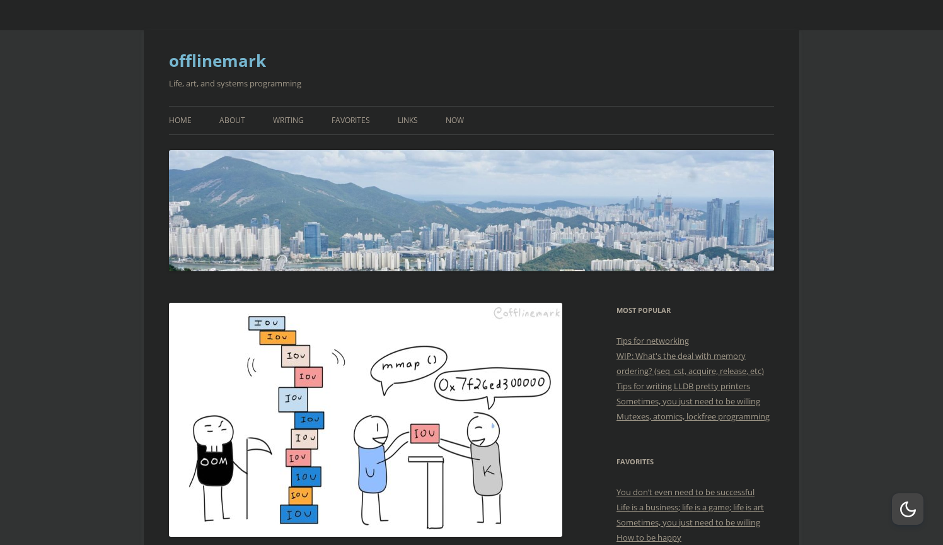
click at [244, 66] on link "offlinemark" at bounding box center [217, 60] width 97 height 30
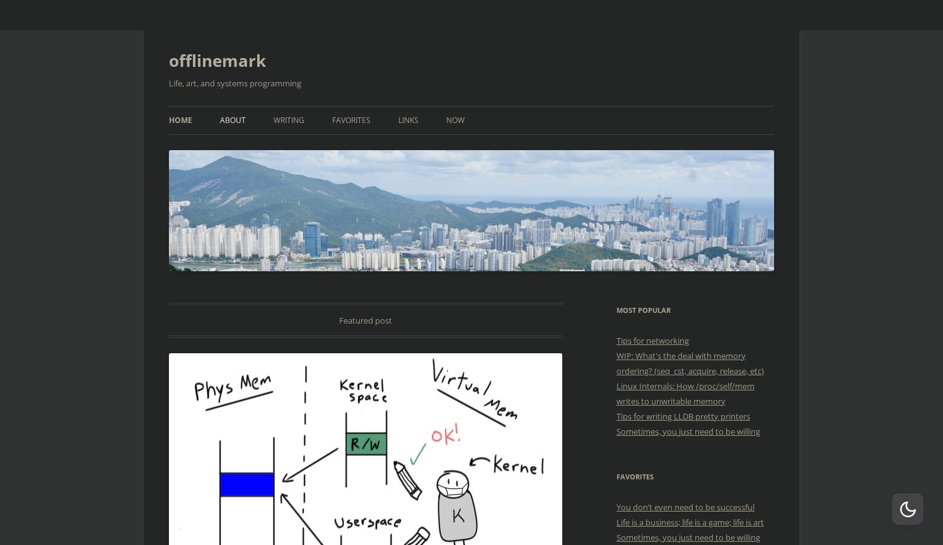
click at [238, 127] on link "About" at bounding box center [233, 121] width 26 height 28
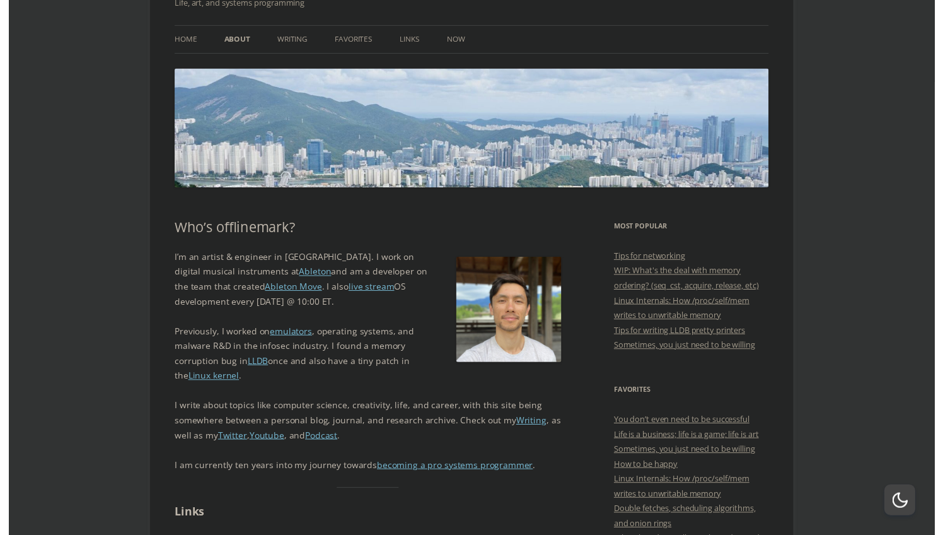
scroll to position [49, 0]
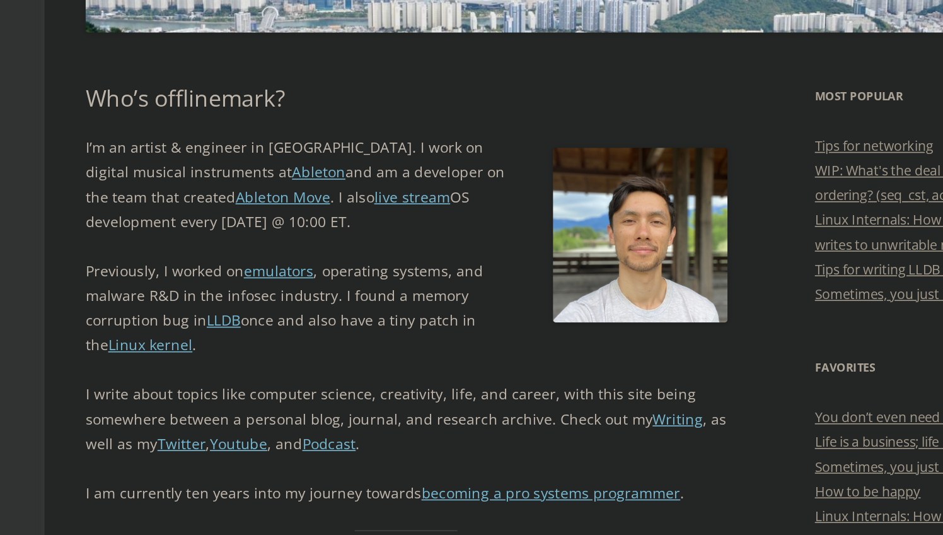
click at [169, 286] on p "I’m an artist & engineer in Berlin. I work on digital musical instruments at Ab…" at bounding box center [366, 316] width 394 height 61
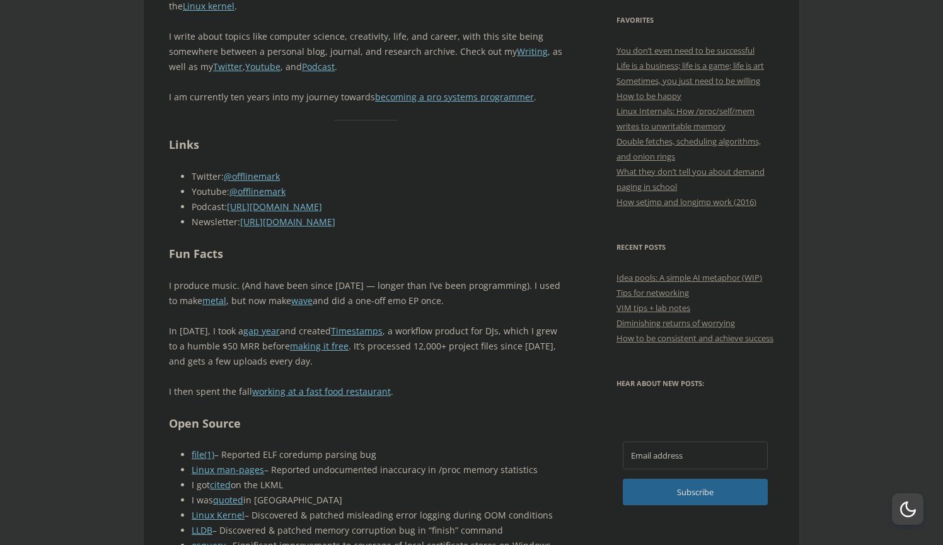
scroll to position [587, 0]
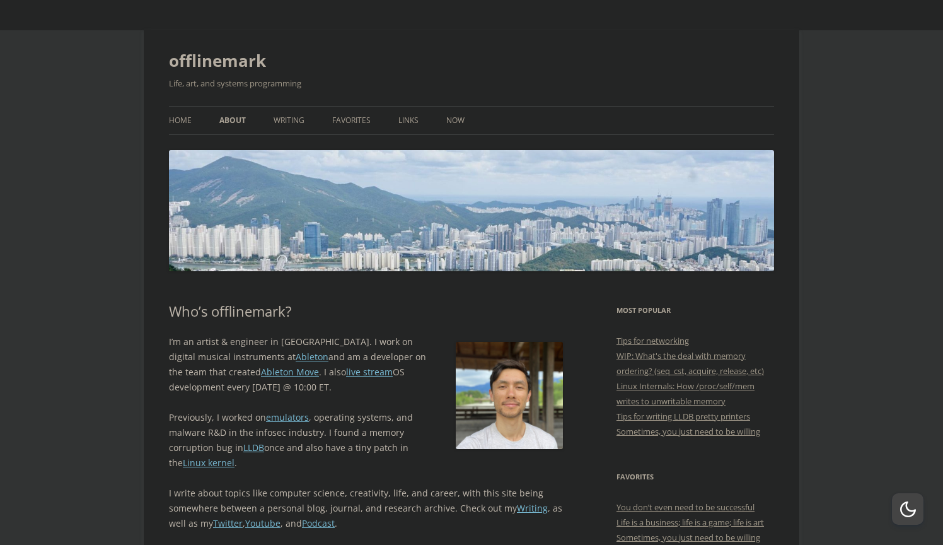
scroll to position [0, 0]
click at [450, 118] on link "Now" at bounding box center [456, 121] width 18 height 28
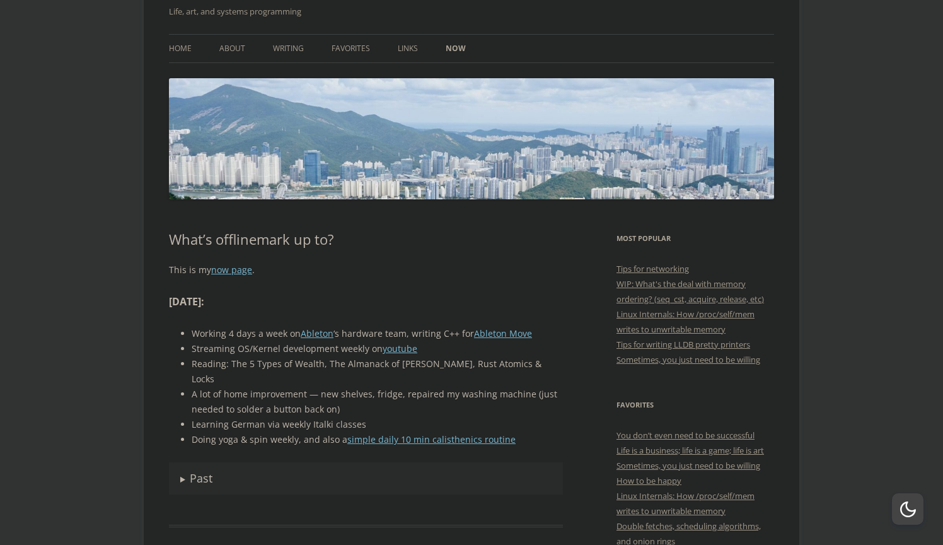
scroll to position [121, 0]
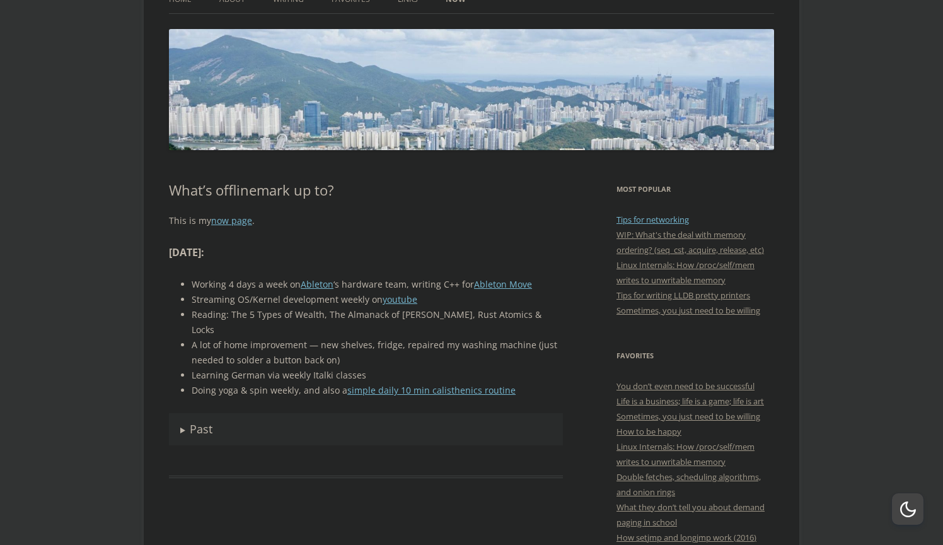
click at [664, 219] on link "Tips for networking" at bounding box center [653, 219] width 73 height 11
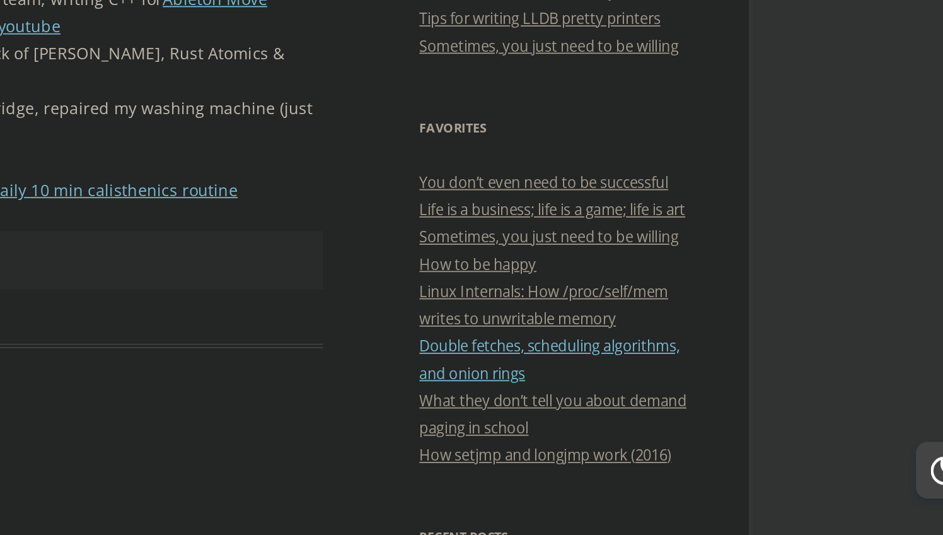
scroll to position [191, 0]
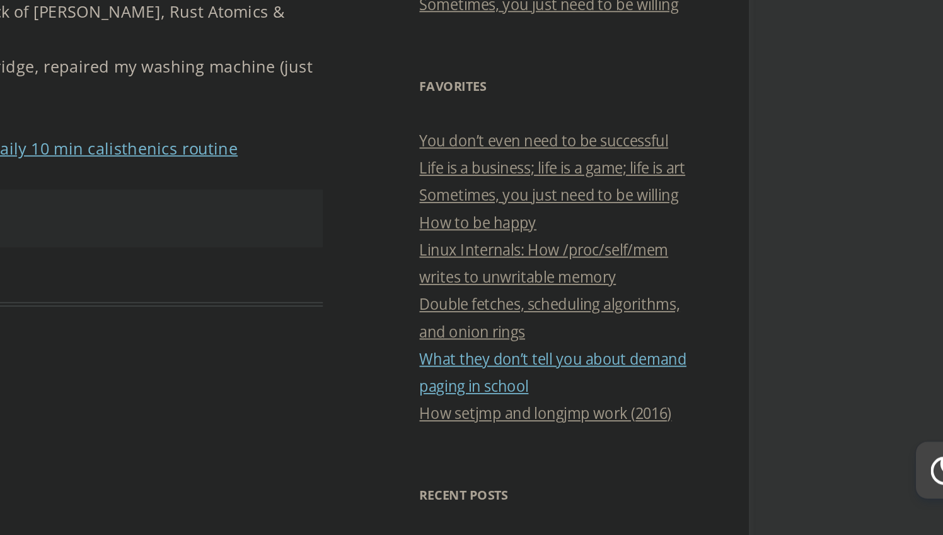
click at [617, 431] on link "What they don’t tell you about demand paging in school" at bounding box center [691, 444] width 148 height 26
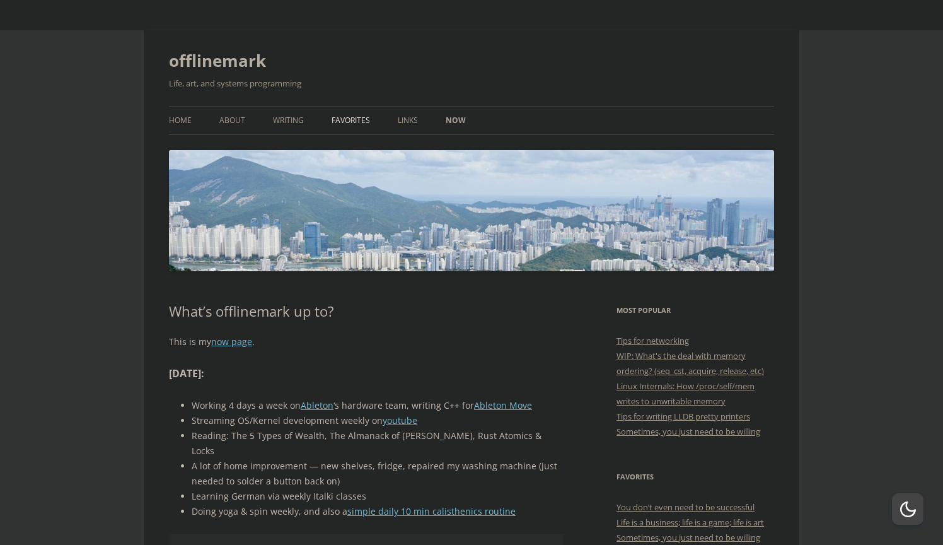
scroll to position [0, 0]
click at [443, 126] on ul "Home About Writing Favorites Links Now" at bounding box center [471, 120] width 605 height 29
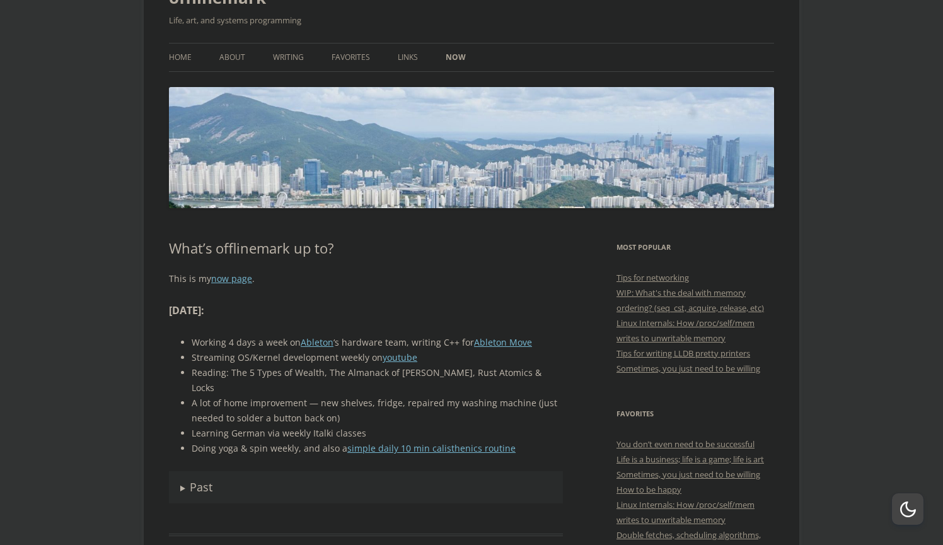
scroll to position [72, 0]
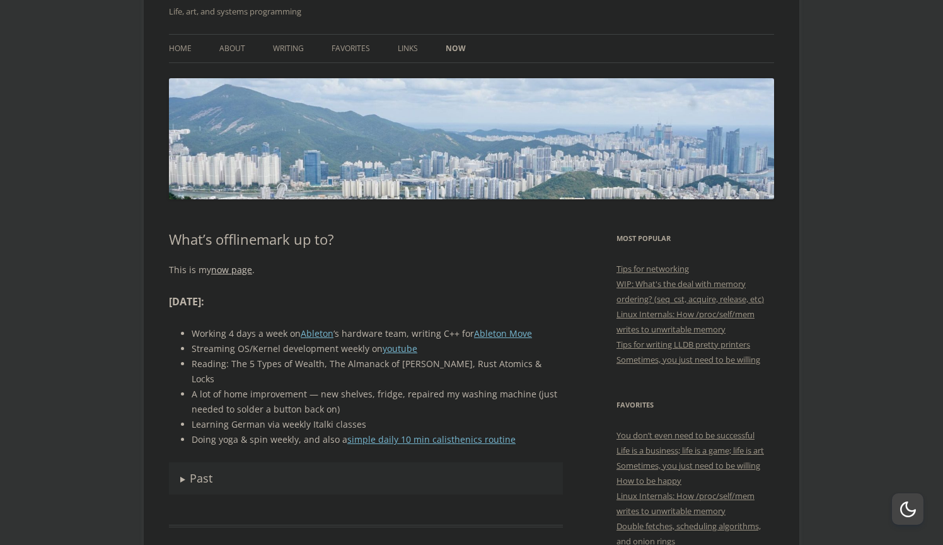
click at [237, 269] on link "now page" at bounding box center [231, 270] width 41 height 12
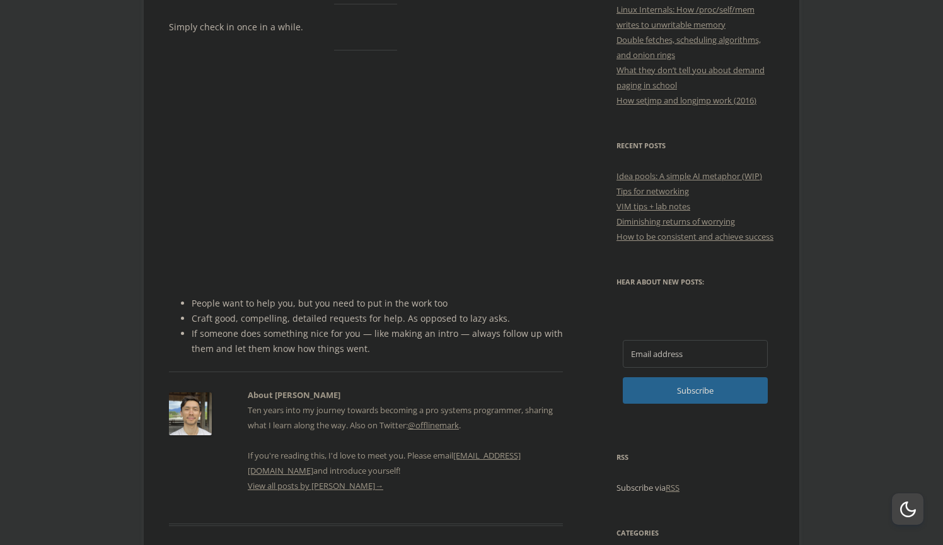
scroll to position [557, 0]
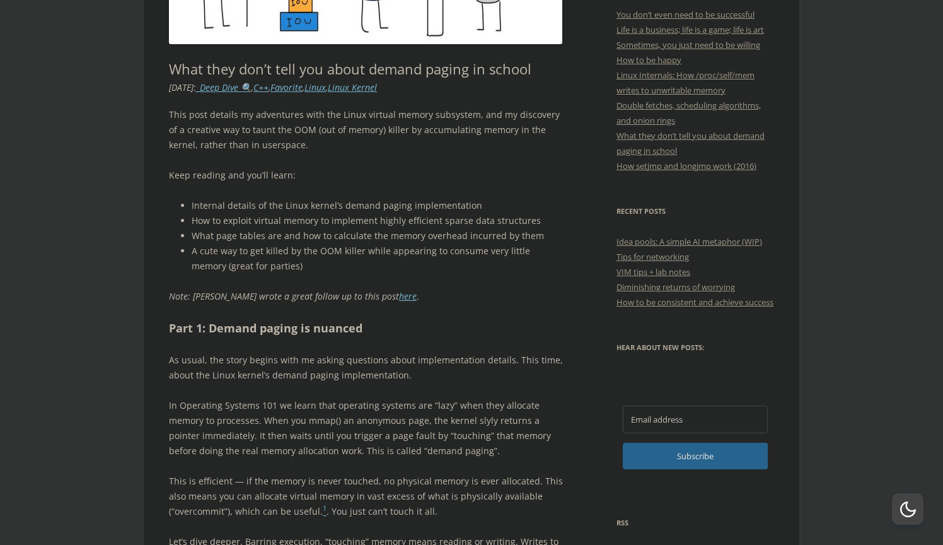
scroll to position [503, 0]
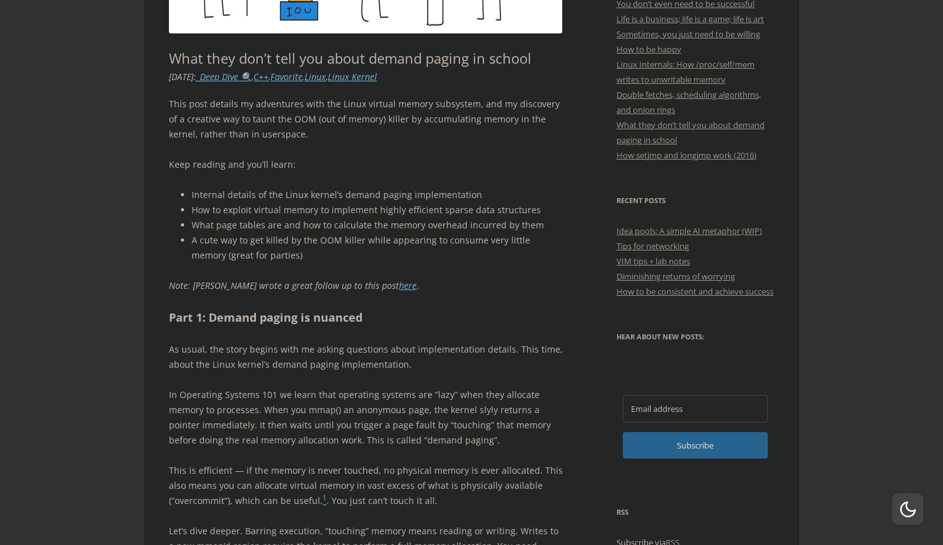
click at [302, 194] on li "Internal details of the Linux kernel’s demand paging implementation" at bounding box center [377, 194] width 371 height 15
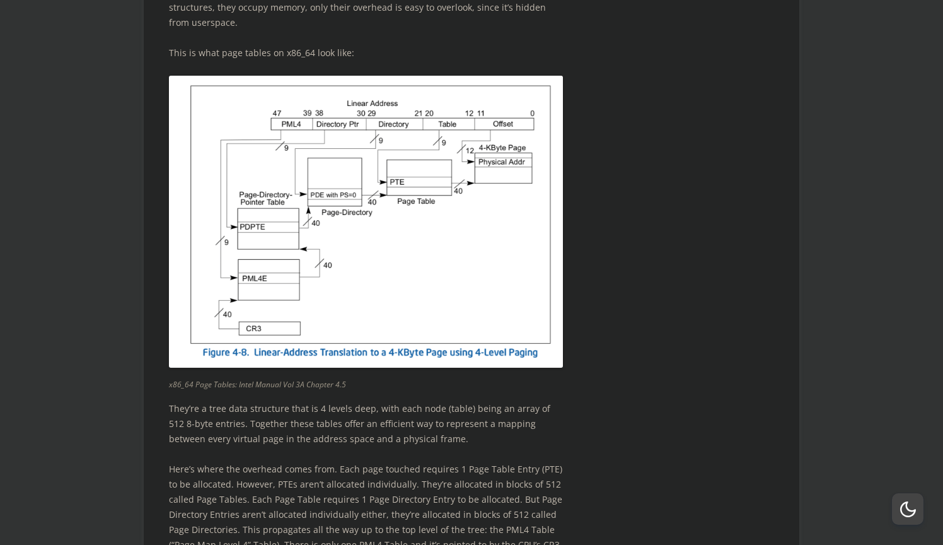
scroll to position [4361, 0]
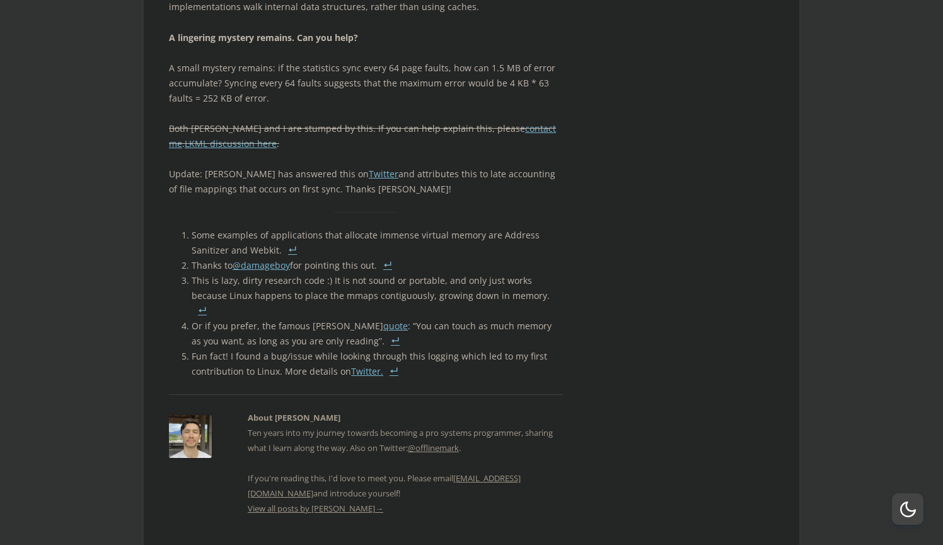
scroll to position [8496, 0]
